Goal: Use online tool/utility: Use online tool/utility

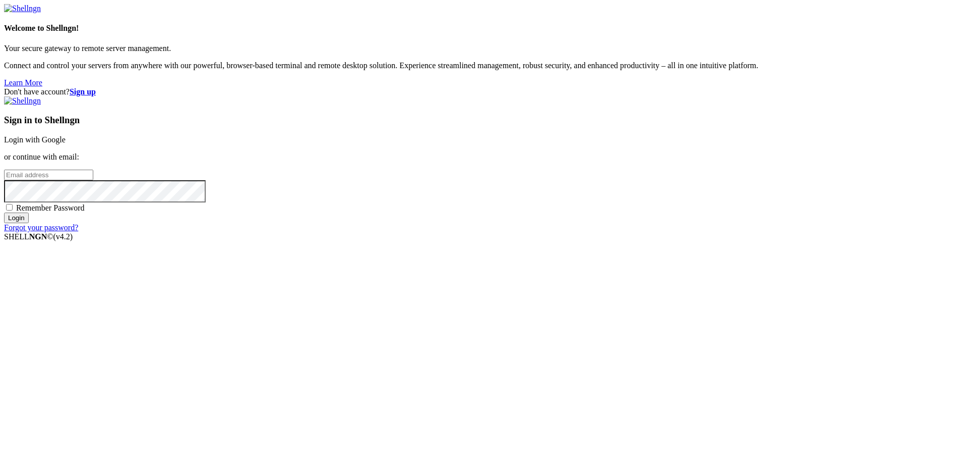
click at [66, 144] on link "Login with Google" at bounding box center [35, 139] width 62 height 9
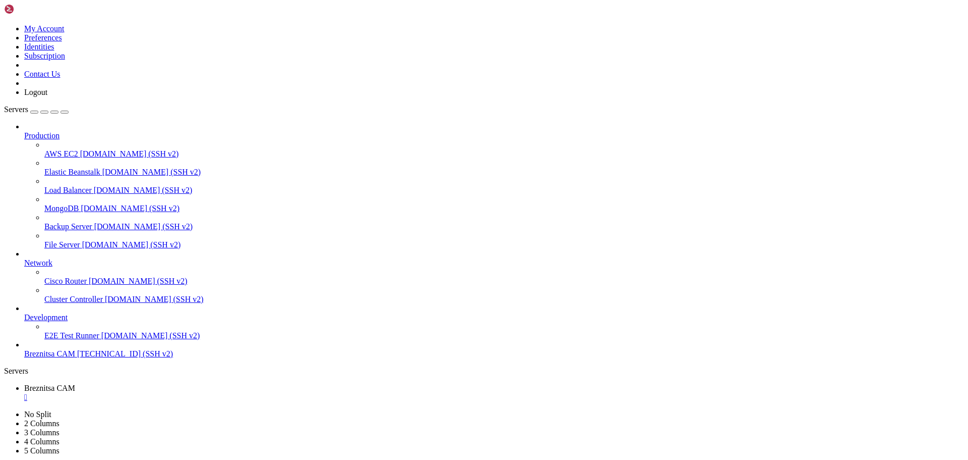
scroll to position [3859, 0]
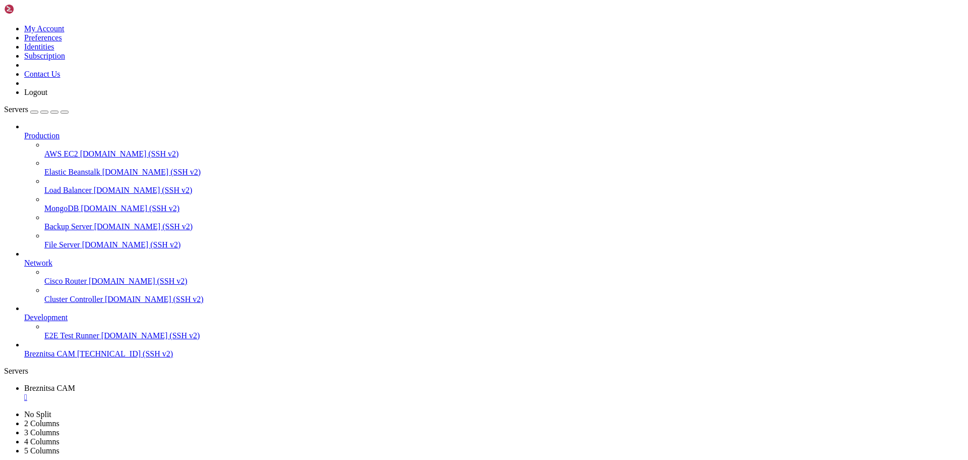
scroll to position [4073, 0]
